Goal: Information Seeking & Learning: Learn about a topic

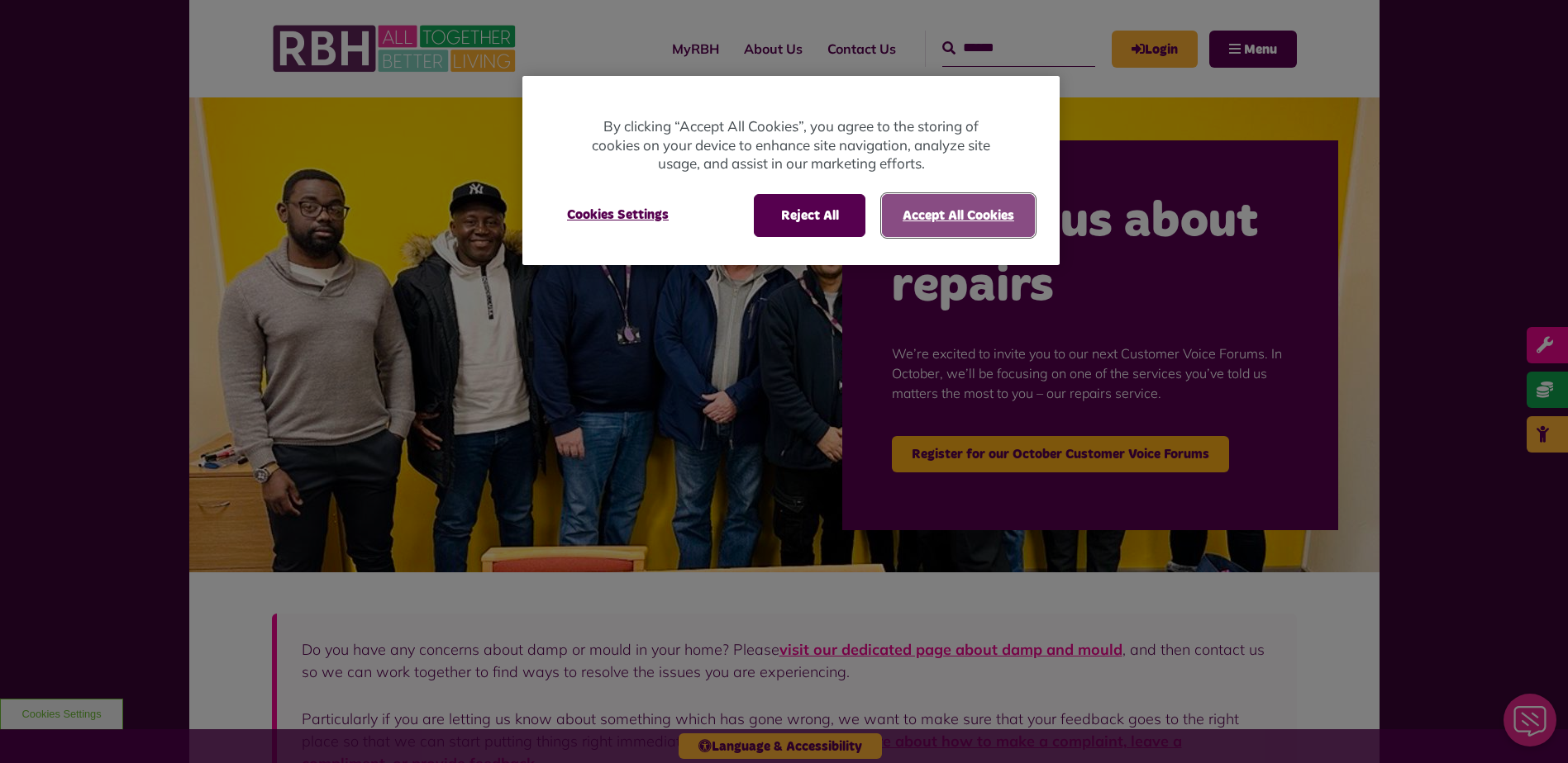
click at [948, 210] on button "Accept All Cookies" at bounding box center [958, 215] width 153 height 43
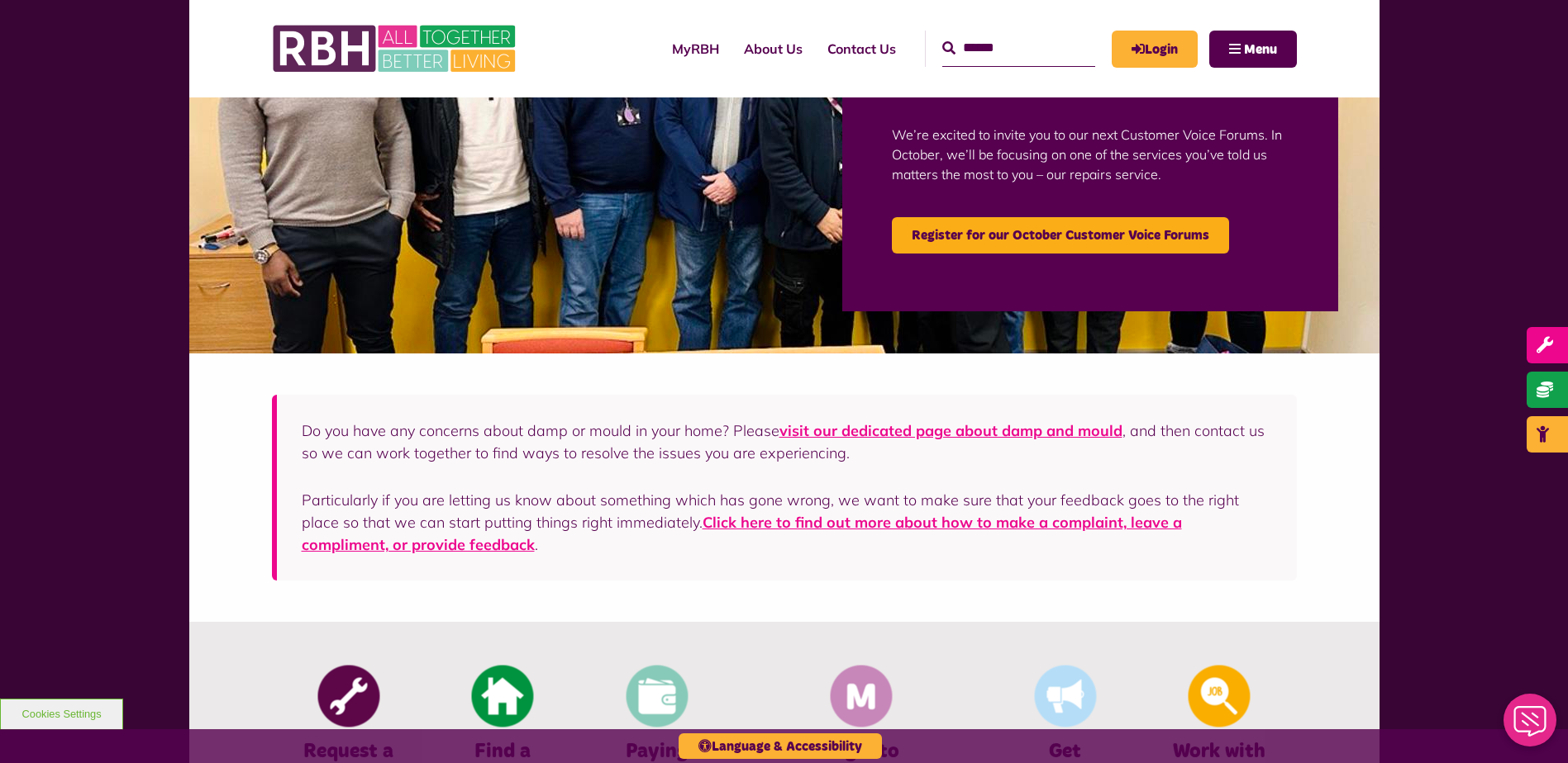
scroll to position [248, 0]
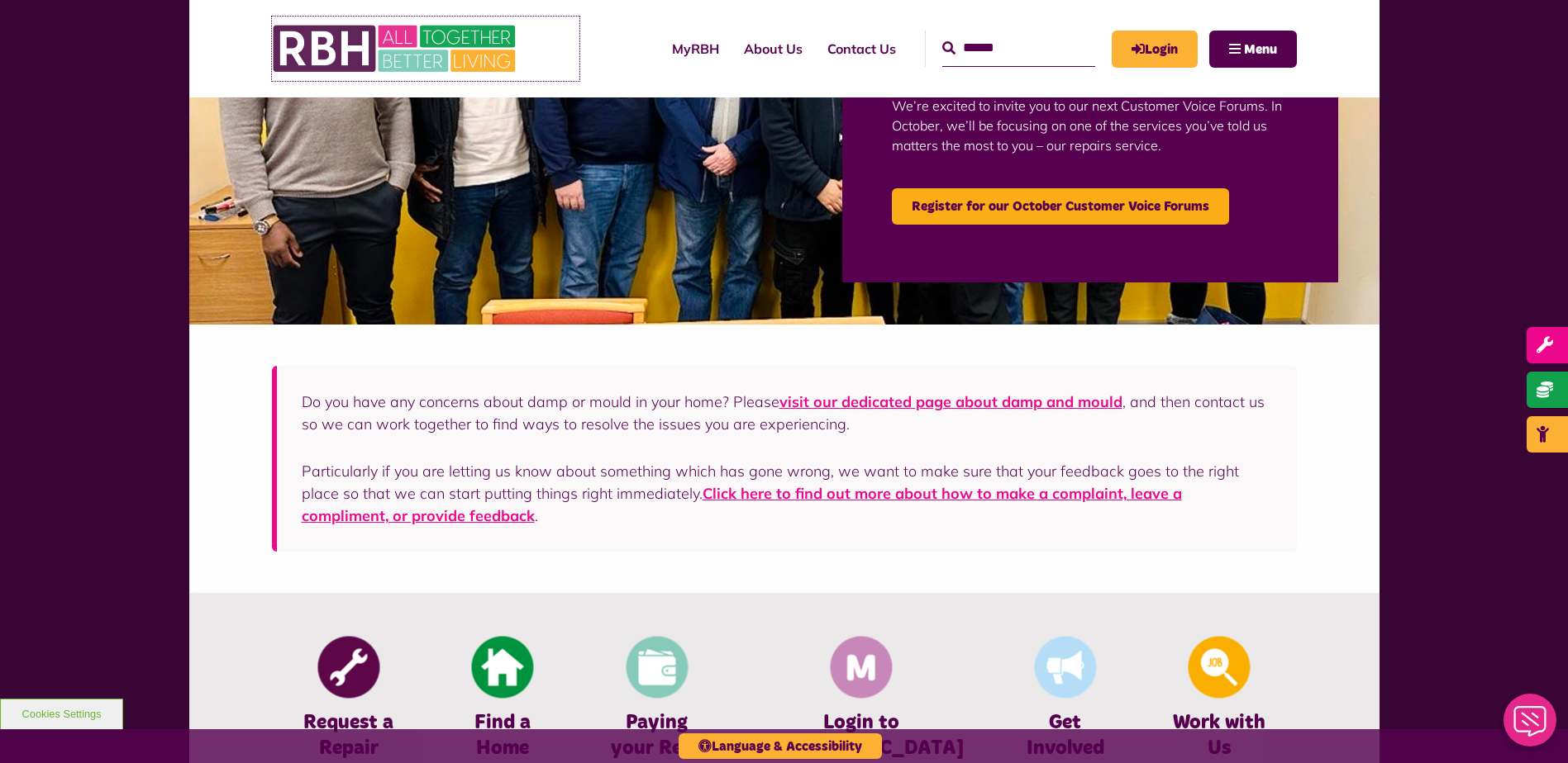
click at [437, 55] on img at bounding box center [396, 49] width 248 height 65
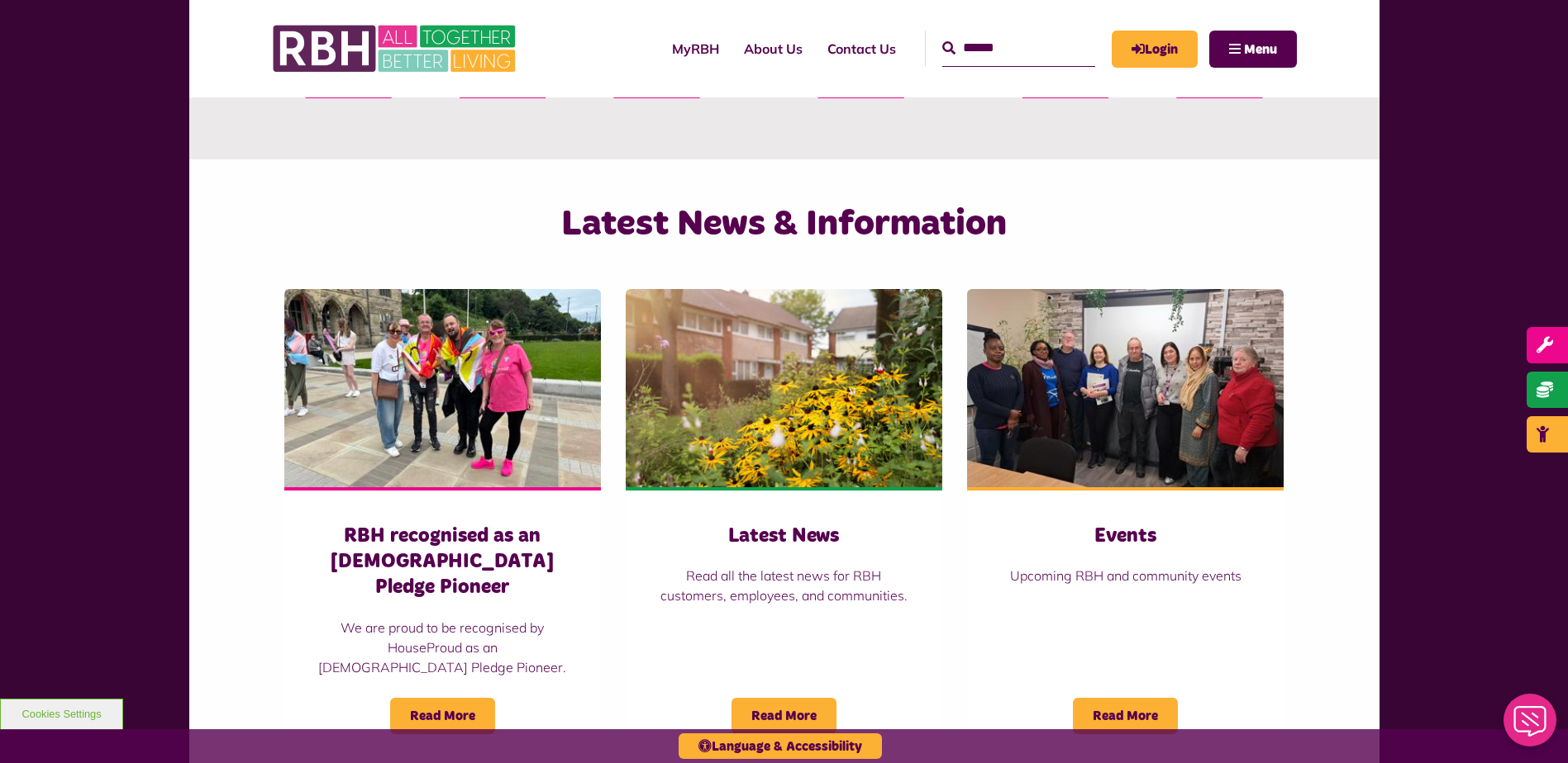
scroll to position [1074, 0]
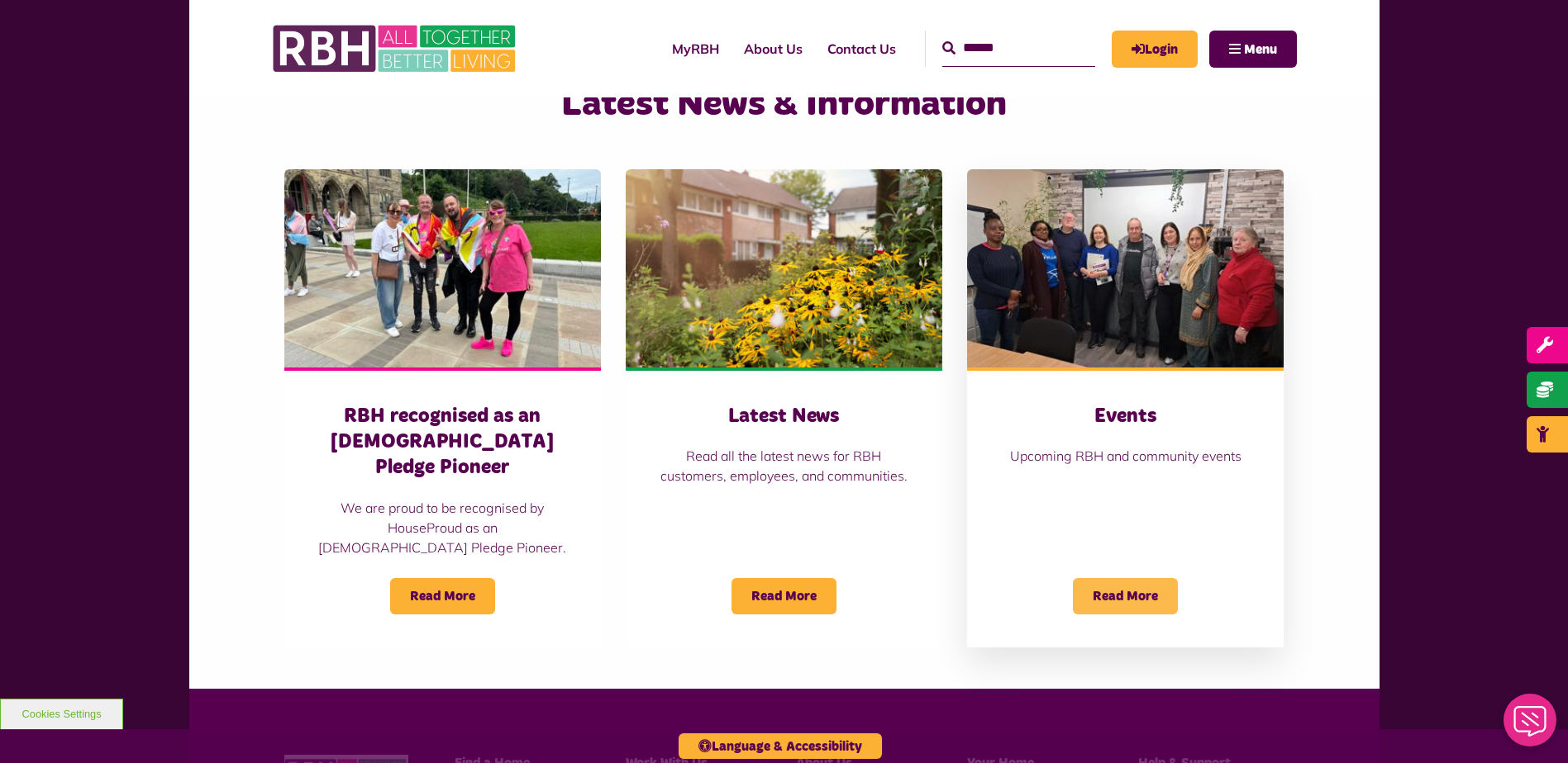
click at [1132, 579] on span "Read More" at bounding box center [1125, 596] width 105 height 36
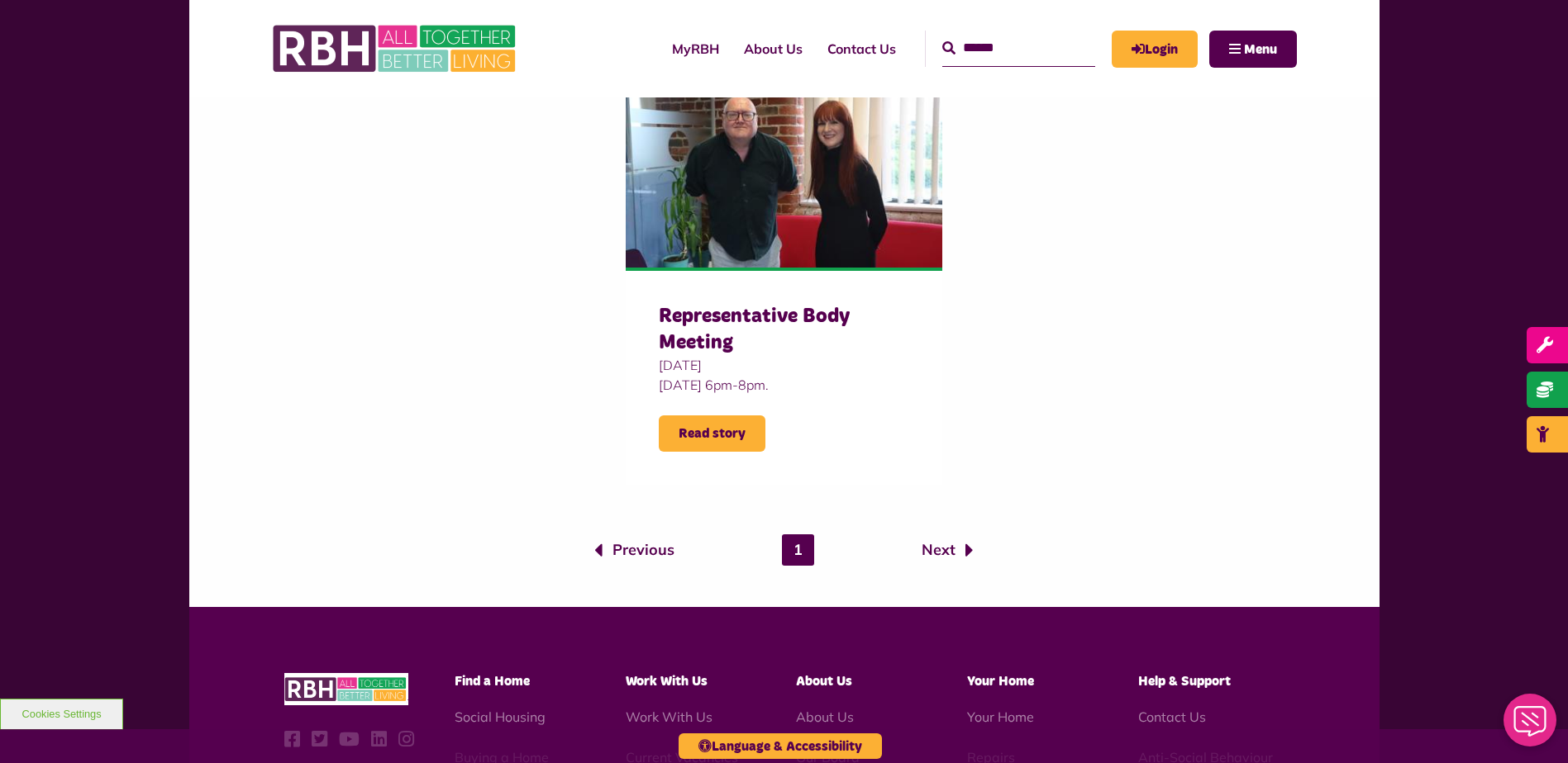
scroll to position [1487, 0]
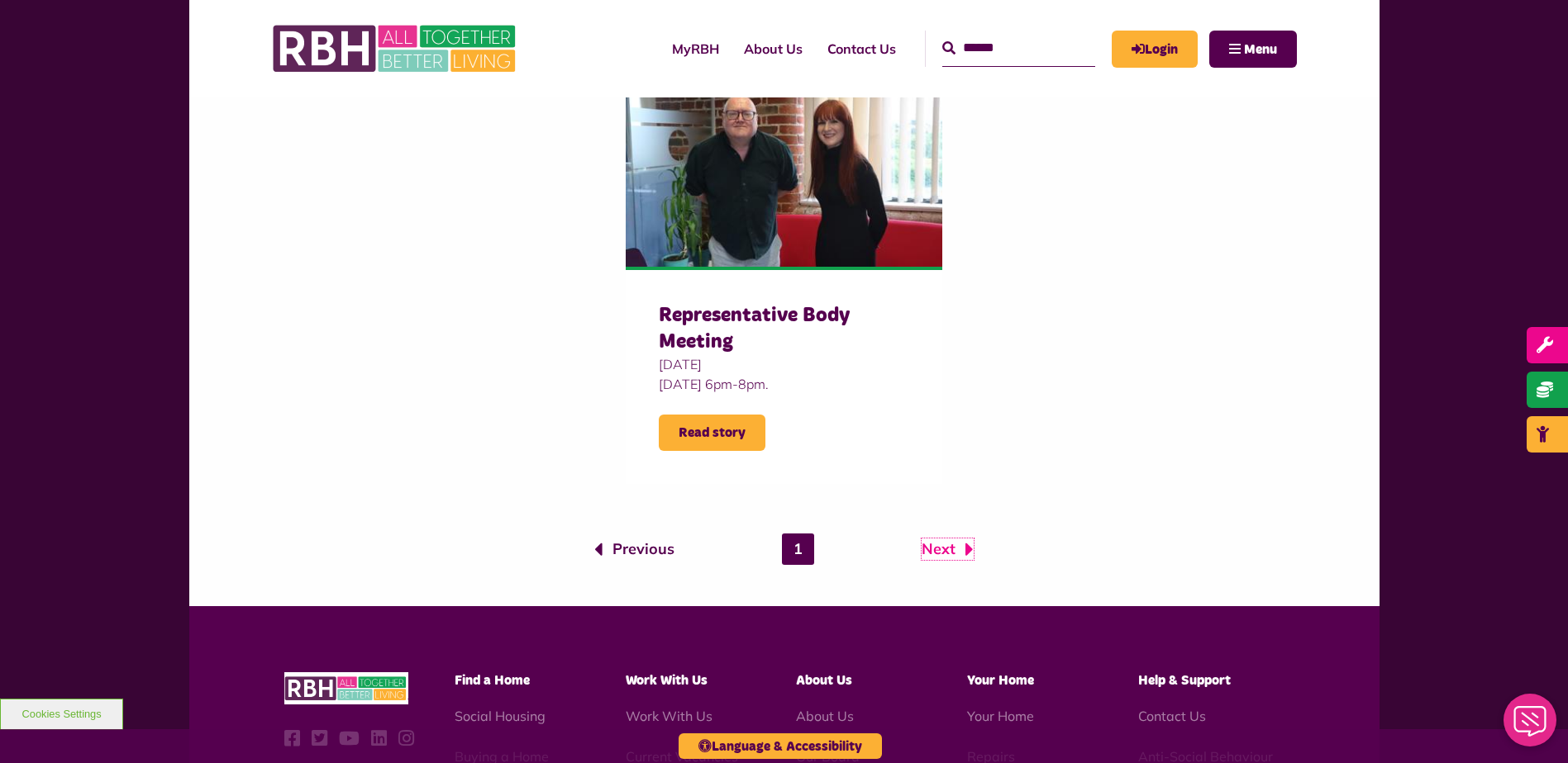
click at [935, 547] on link "Next" at bounding box center [947, 549] width 52 height 22
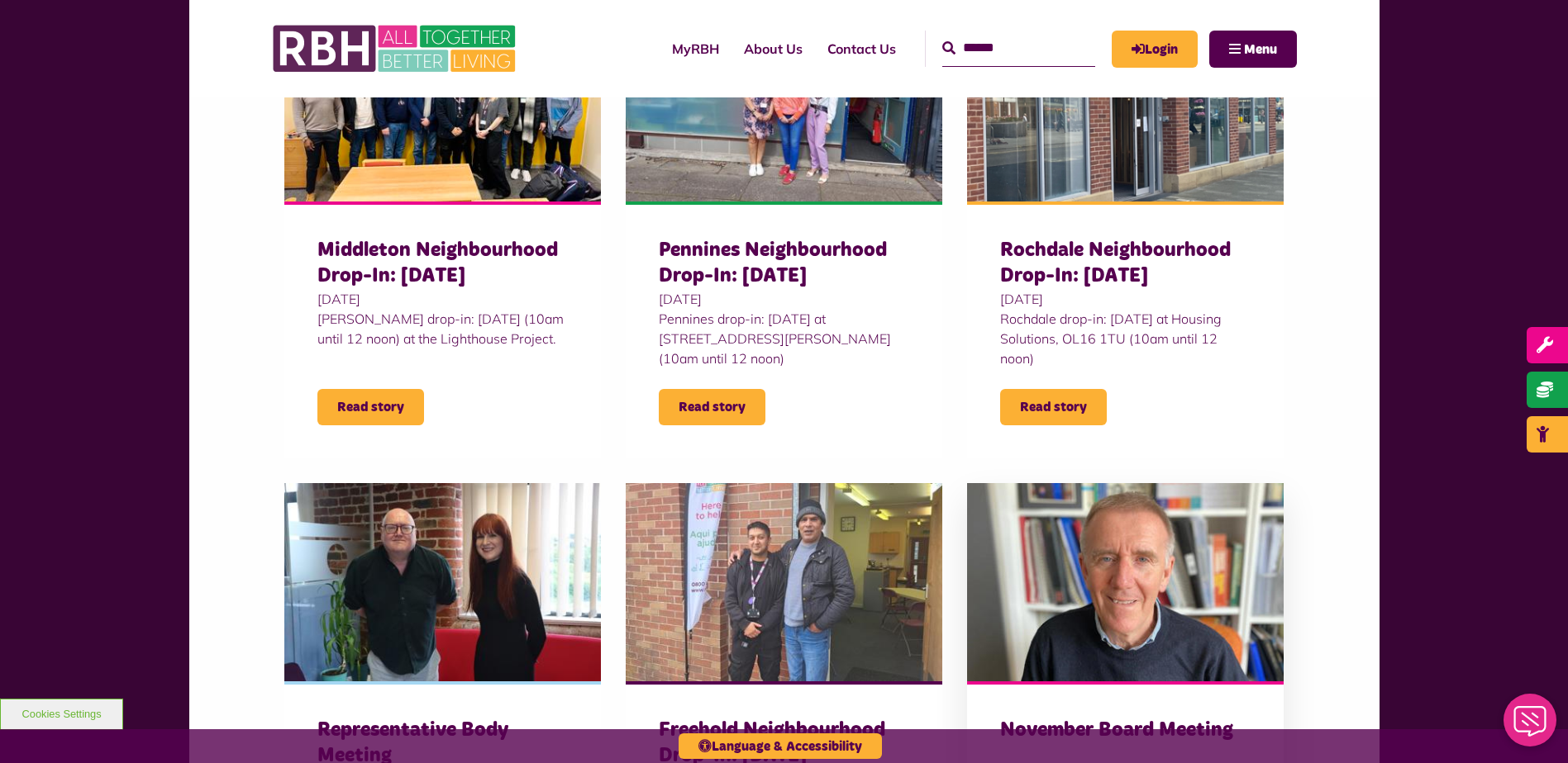
scroll to position [661, 0]
